Goal: Task Accomplishment & Management: Manage account settings

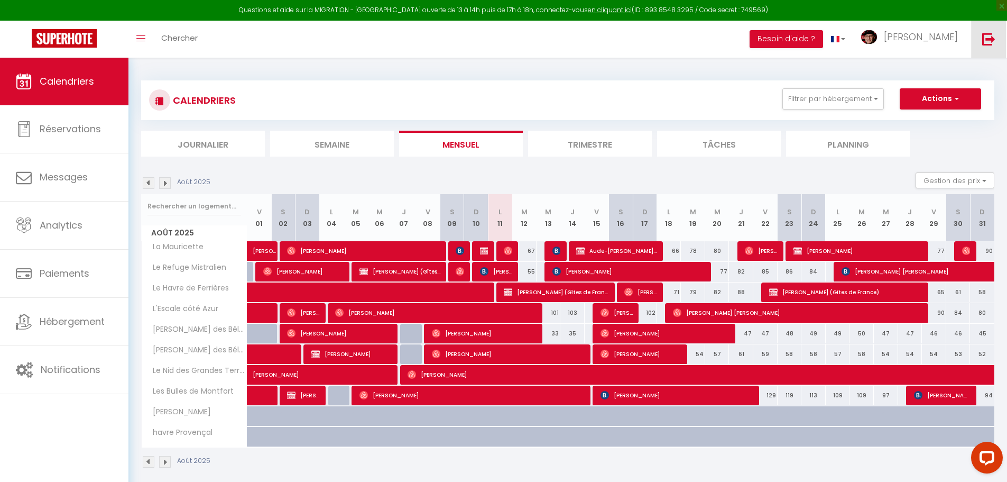
click at [993, 36] on img at bounding box center [988, 38] width 13 height 13
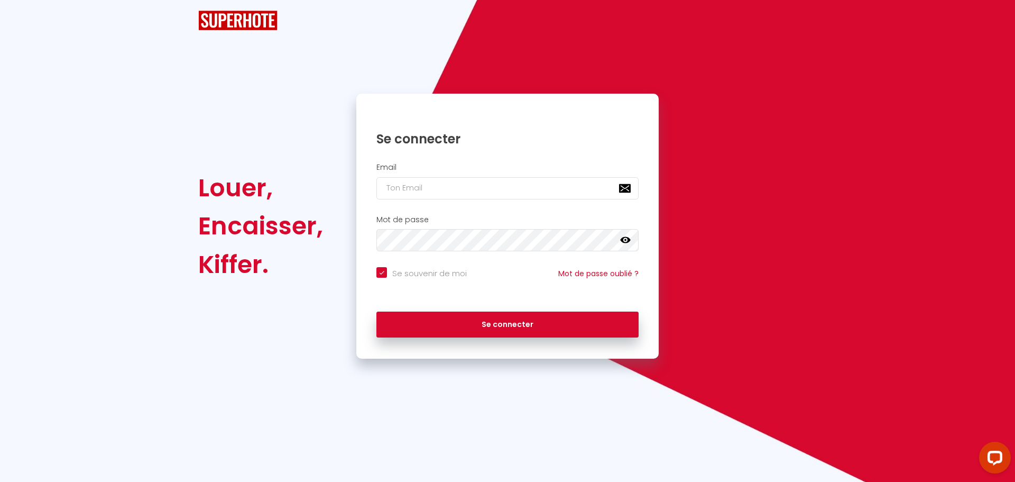
checkbox input "true"
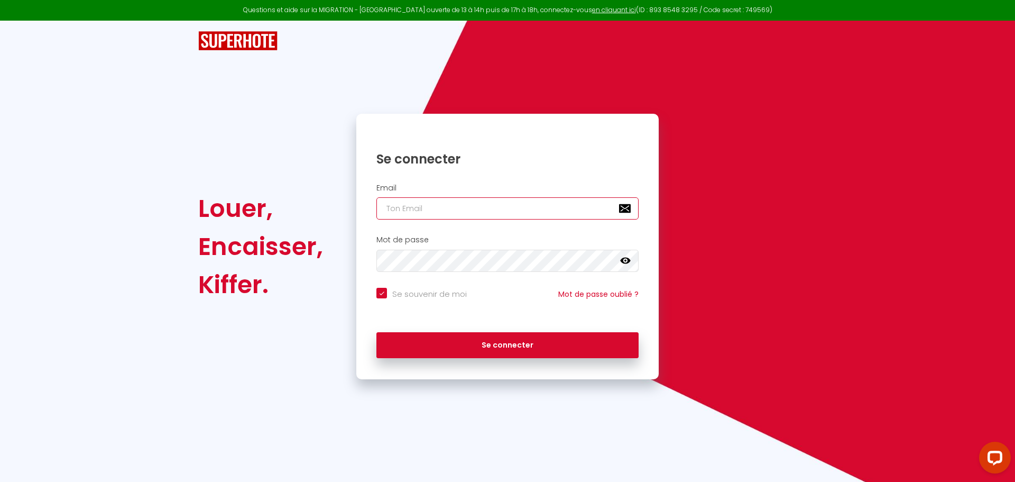
type input "[PERSON_NAME][EMAIL_ADDRESS][DOMAIN_NAME]"
checkbox input "true"
drag, startPoint x: 515, startPoint y: 207, endPoint x: 253, endPoint y: 205, distance: 261.7
click at [254, 205] on div "Louer, Encaisser, [PERSON_NAME]. Se connecter Email [PERSON_NAME][EMAIL_ADDRESS…" at bounding box center [507, 246] width 632 height 265
paste input "[PERSON_NAME].guien@hop-lcd"
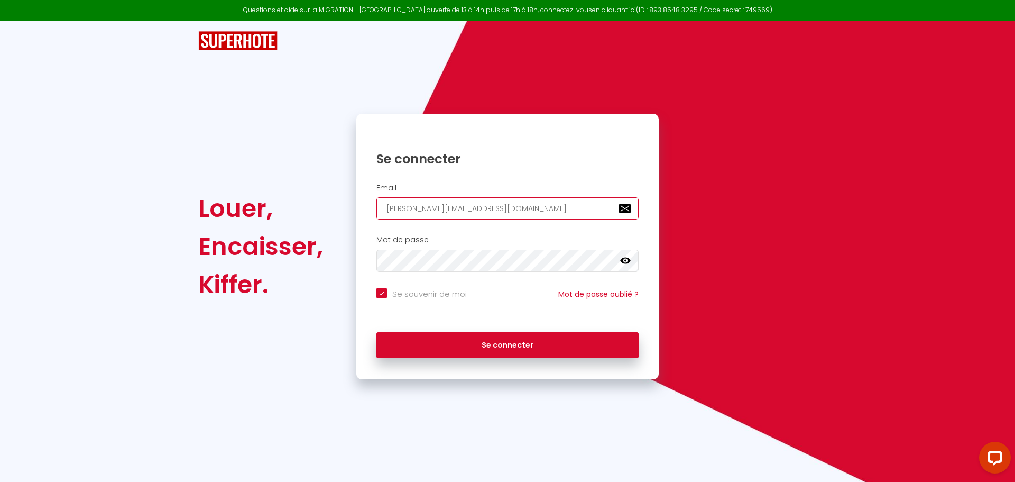
type input "[PERSON_NAME][EMAIL_ADDRESS][DOMAIN_NAME]"
checkbox input "true"
type input "[PERSON_NAME][EMAIL_ADDRESS][DOMAIN_NAME]"
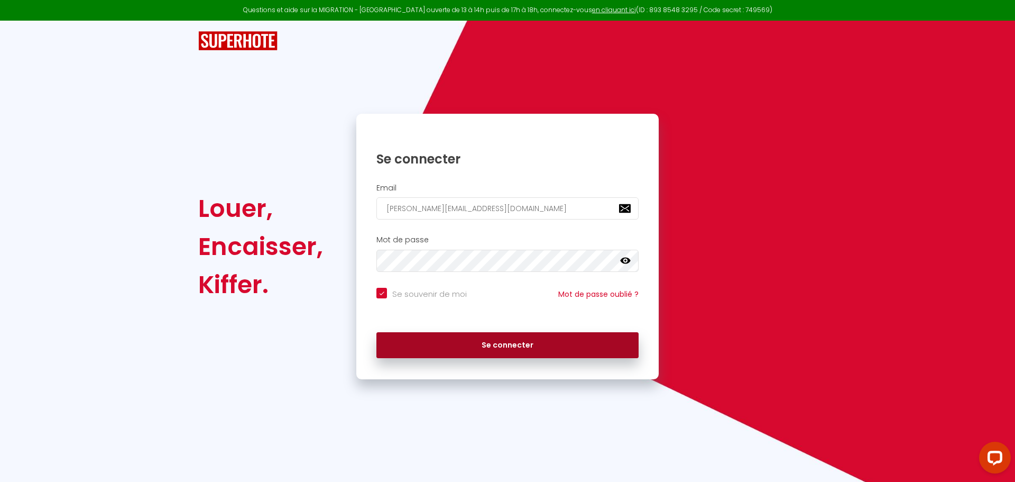
click at [466, 345] on button "Se connecter" at bounding box center [507, 345] width 262 height 26
checkbox input "true"
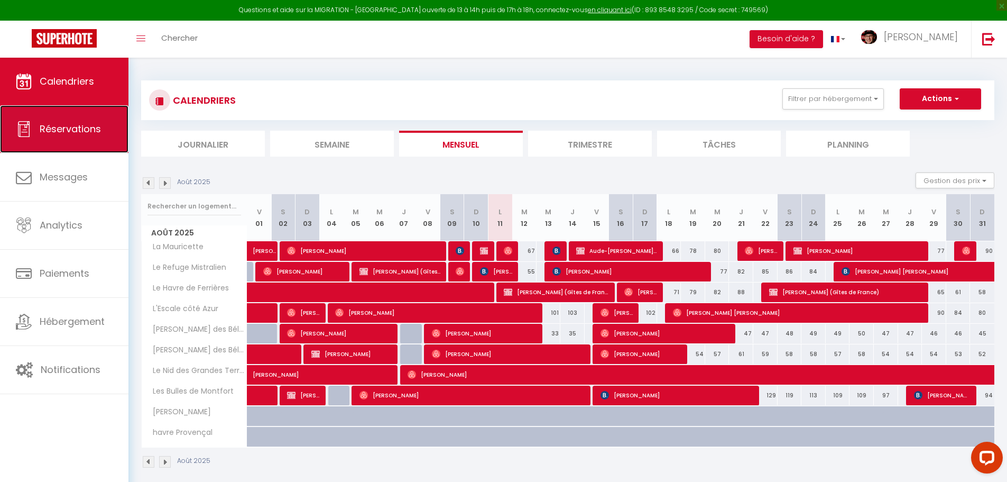
click at [68, 135] on span "Réservations" at bounding box center [70, 128] width 61 height 13
select select "not_cancelled"
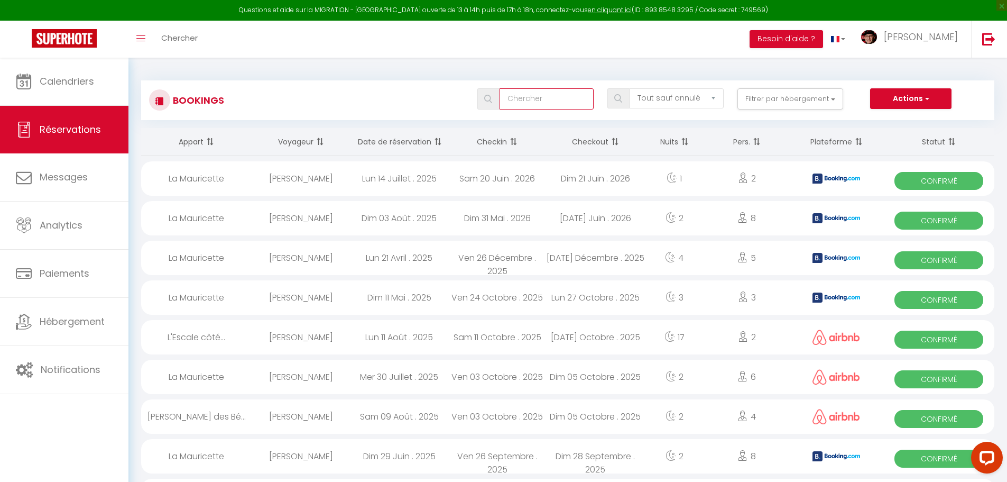
click at [551, 93] on input "text" at bounding box center [547, 98] width 94 height 21
paste input "6427627"
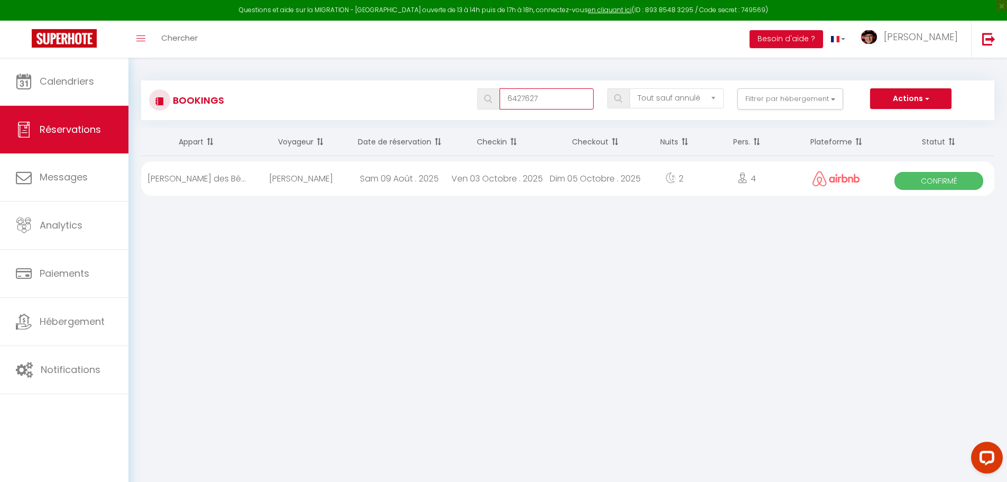
type input "6427627"
click at [382, 174] on div "Sam 09 Août . 2025" at bounding box center [399, 178] width 98 height 34
select select "OK"
select select "0"
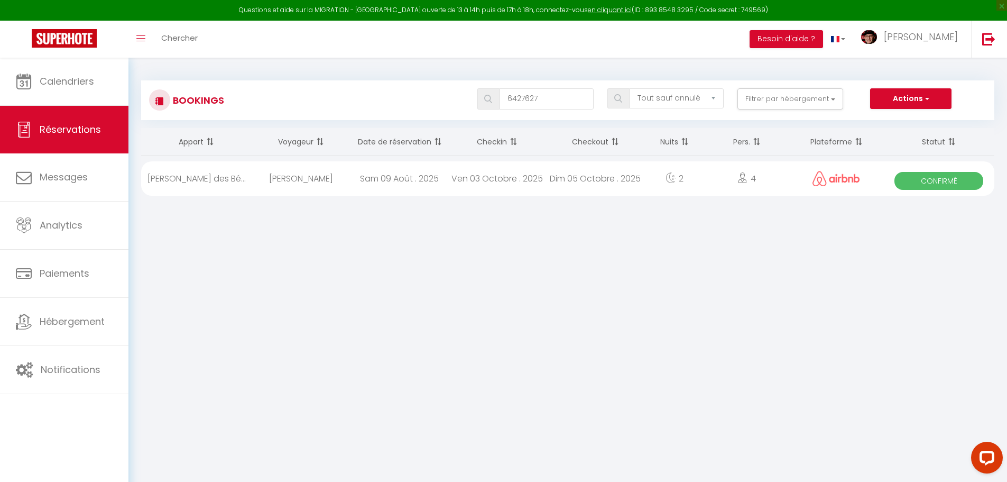
select select "0"
select select "1"
select select
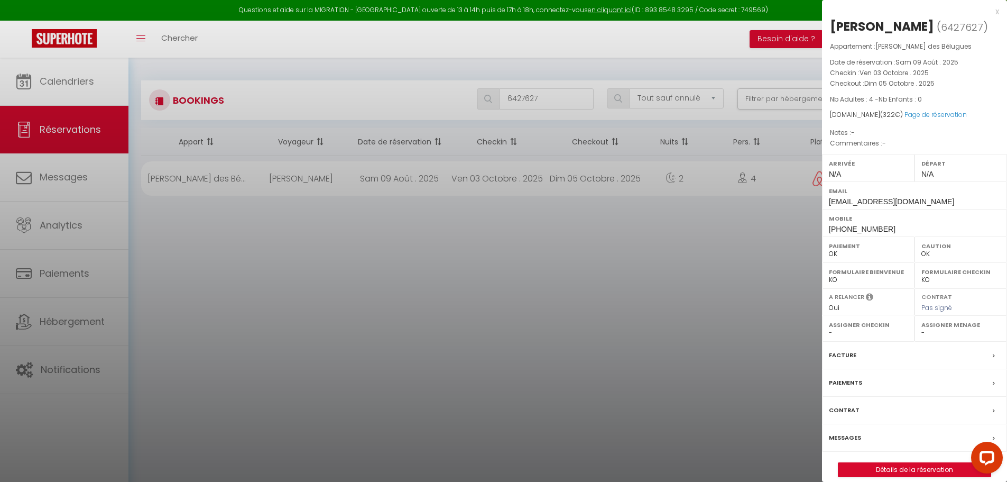
click at [864, 436] on div "Messages" at bounding box center [914, 437] width 185 height 27
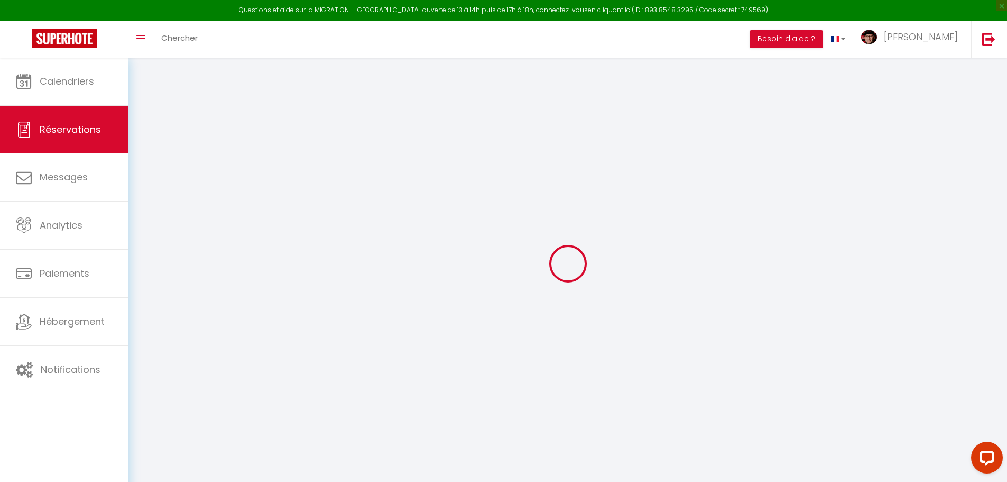
type input "[PERSON_NAME]"
type input "Carrau"
type input "[EMAIL_ADDRESS][DOMAIN_NAME]"
type input "[PHONE_NUMBER]"
select select
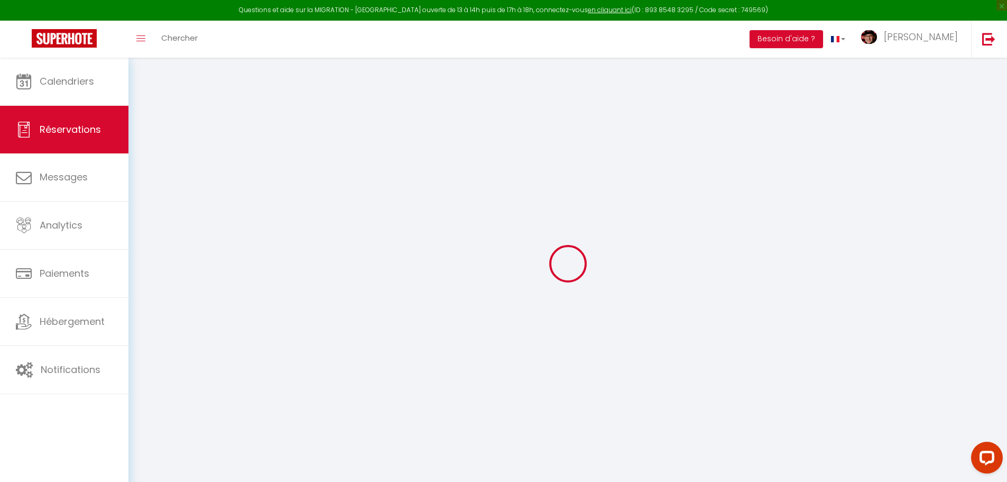
type input "45.6"
select select "66345"
select select "1"
select select
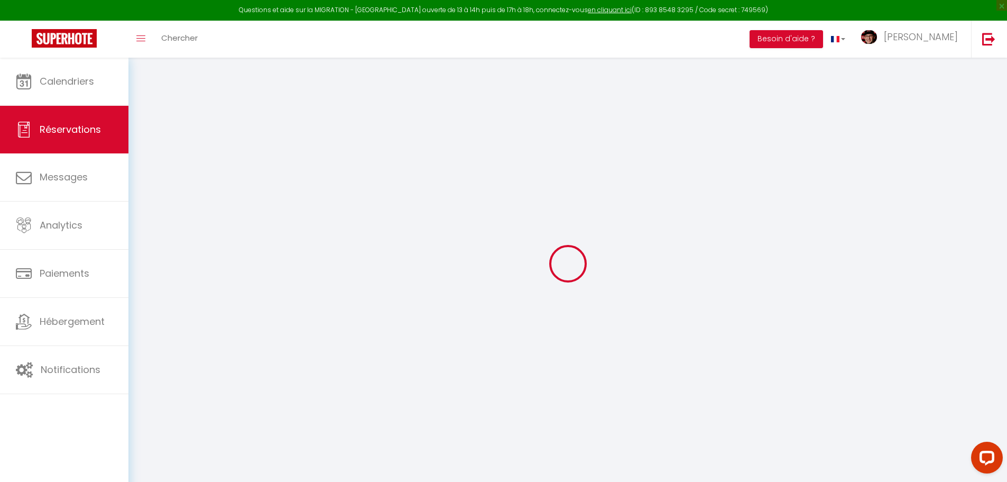
type input "4"
select select "12"
select select
type input "250"
checkbox input "false"
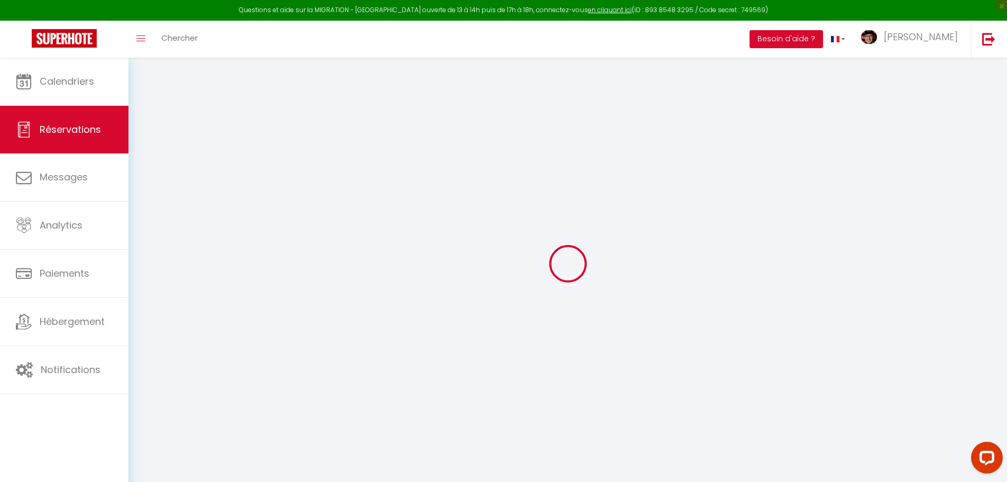
type input "0"
select select "1"
type input "0"
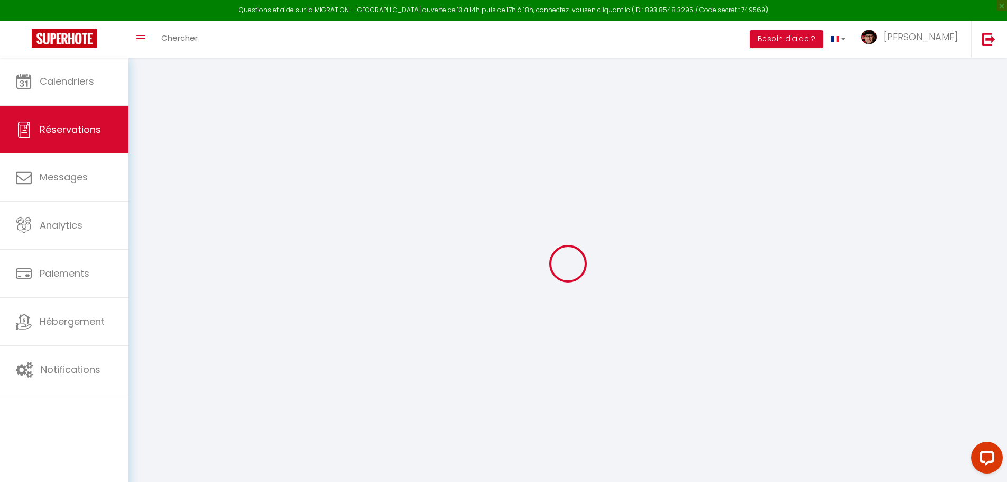
select select
select select "15"
checkbox input "false"
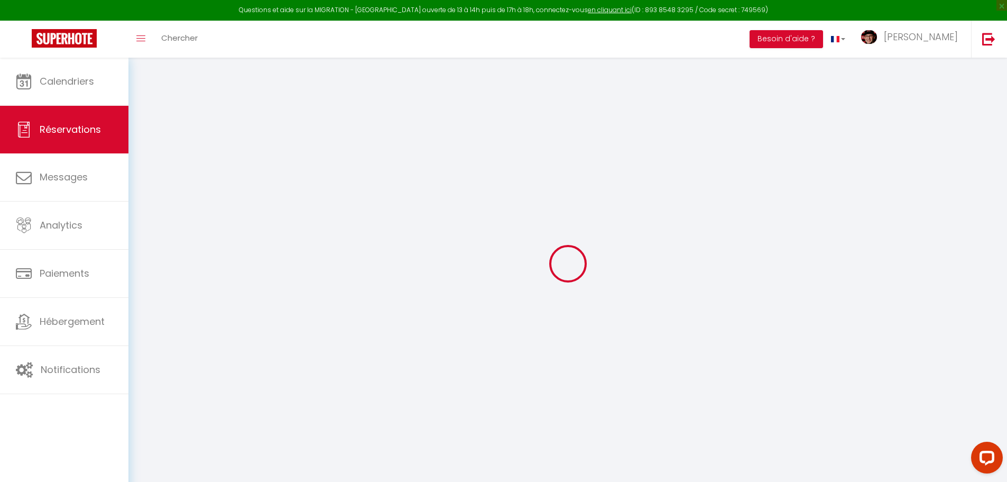
select select
checkbox input "false"
select select
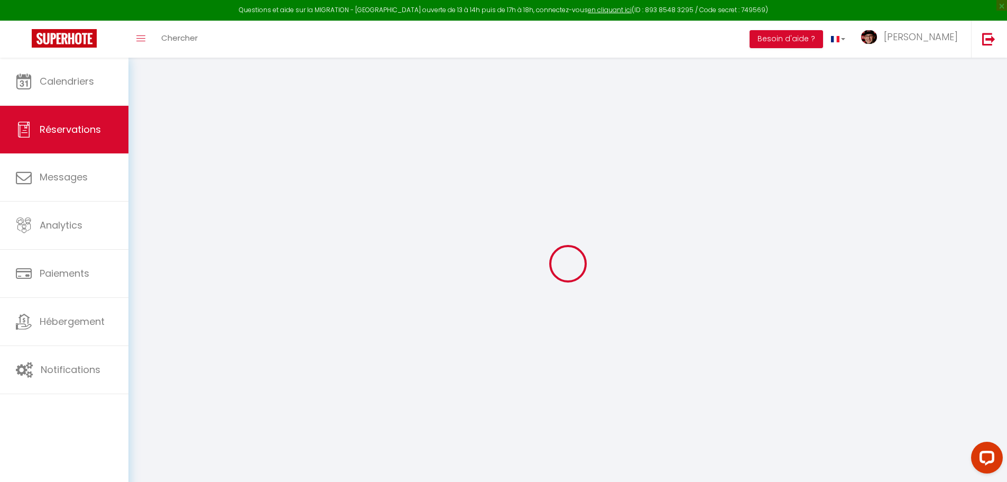
select select
checkbox input "false"
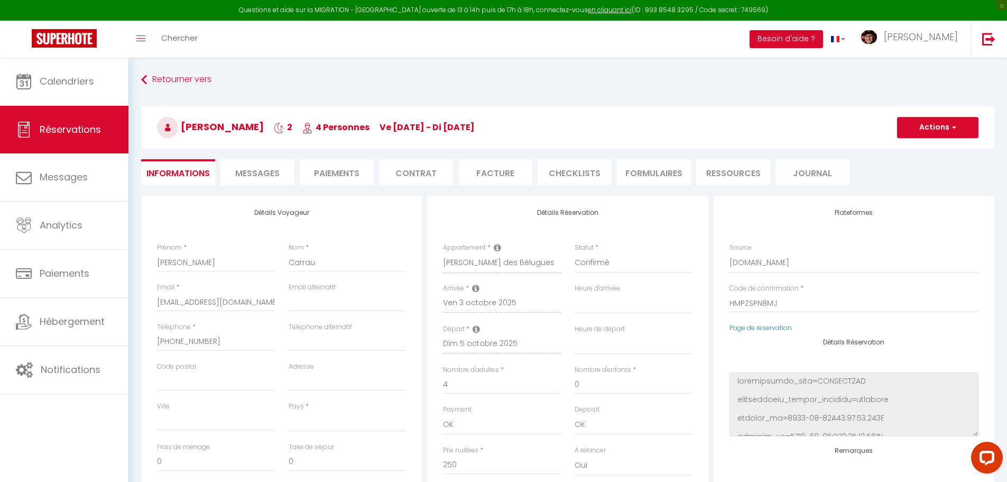
select select
checkbox input "false"
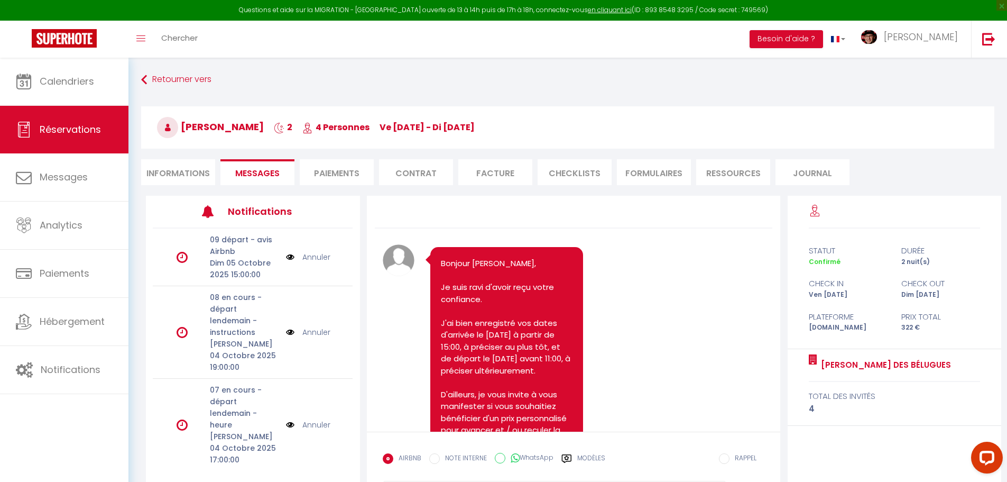
scroll to position [399, 0]
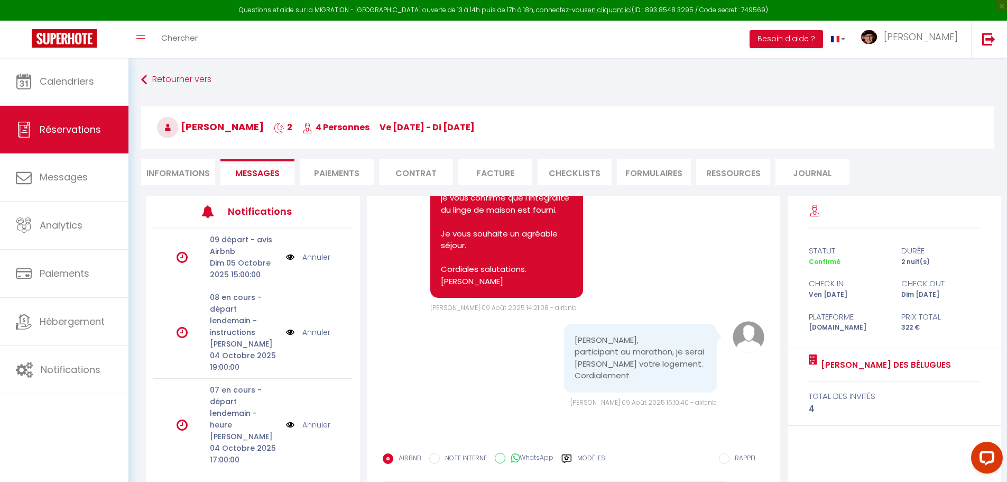
click at [267, 167] on li "Messages" at bounding box center [257, 172] width 74 height 26
click at [993, 53] on link at bounding box center [988, 39] width 35 height 37
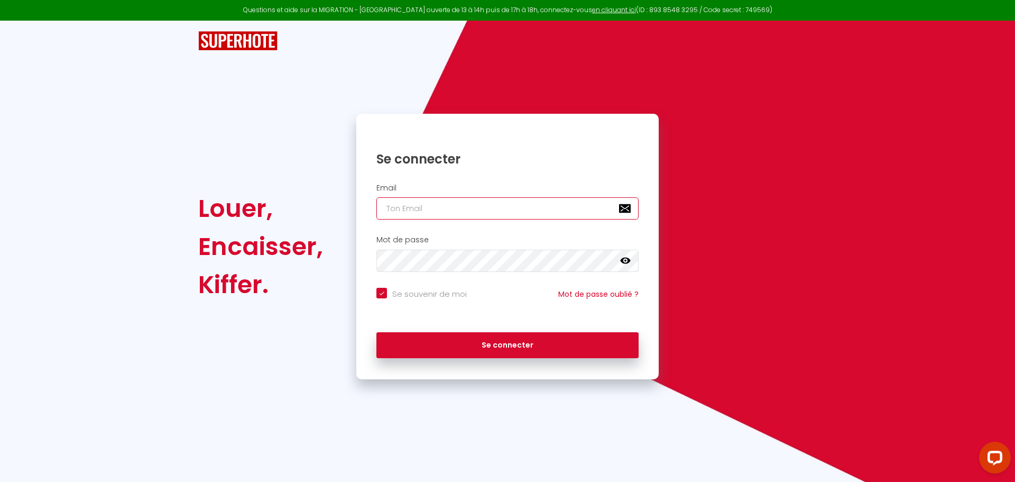
type input "[PERSON_NAME][EMAIL_ADDRESS][DOMAIN_NAME]"
checkbox input "true"
drag, startPoint x: 477, startPoint y: 203, endPoint x: 358, endPoint y: 205, distance: 118.5
click at [358, 205] on div "Email [PERSON_NAME][EMAIL_ADDRESS][DOMAIN_NAME]" at bounding box center [507, 201] width 302 height 36
paste input "[EMAIL_ADDRESS]"
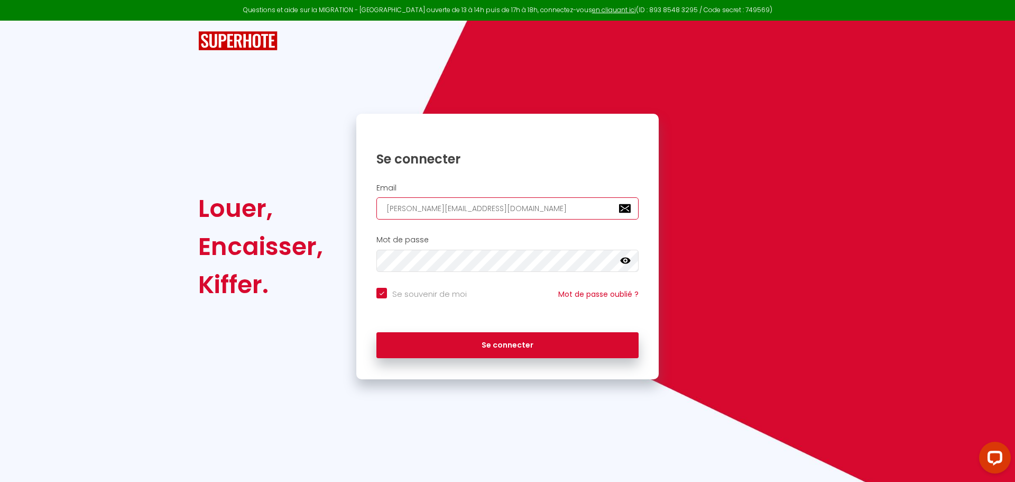
type input "[EMAIL_ADDRESS][DOMAIN_NAME]"
checkbox input "true"
type input "[EMAIL_ADDRESS][DOMAIN_NAME]"
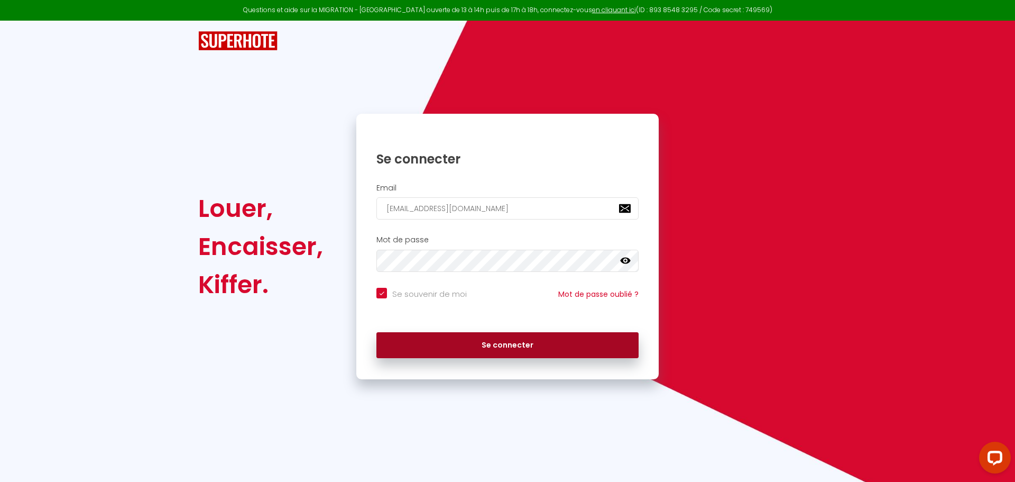
click at [480, 342] on button "Se connecter" at bounding box center [507, 345] width 262 height 26
checkbox input "true"
